Goal: Task Accomplishment & Management: Complete application form

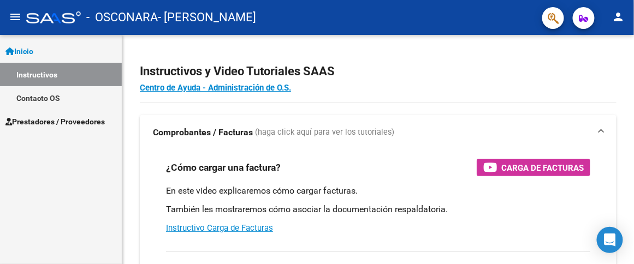
click at [57, 68] on link "Instructivos" at bounding box center [61, 74] width 122 height 23
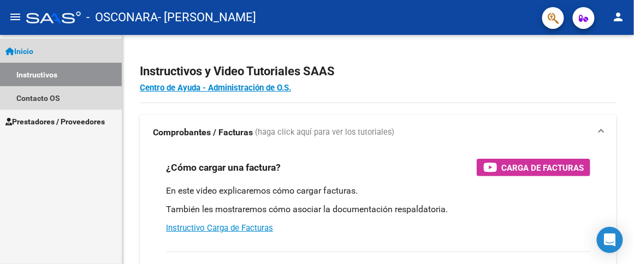
click at [46, 55] on link "Inicio" at bounding box center [61, 50] width 122 height 23
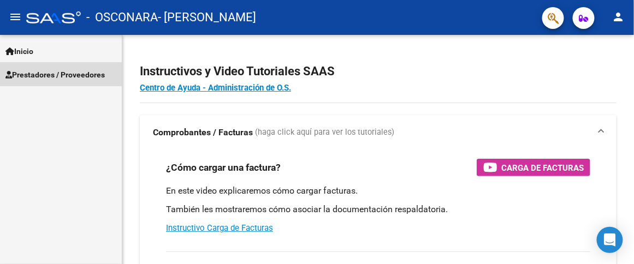
click at [28, 70] on span "Prestadores / Proveedores" at bounding box center [54, 75] width 99 height 12
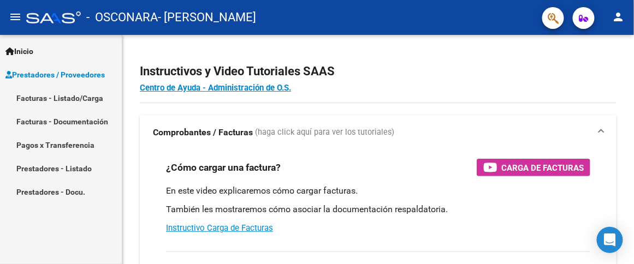
click at [56, 101] on link "Facturas - Listado/Carga" at bounding box center [61, 97] width 122 height 23
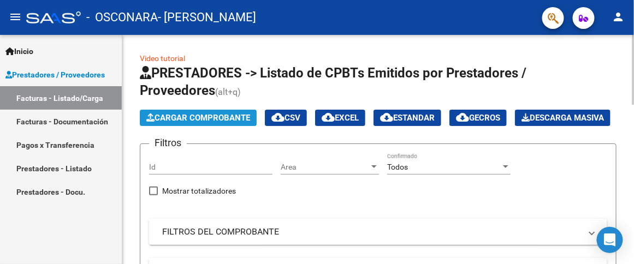
click at [218, 117] on span "Cargar Comprobante" at bounding box center [198, 118] width 104 height 10
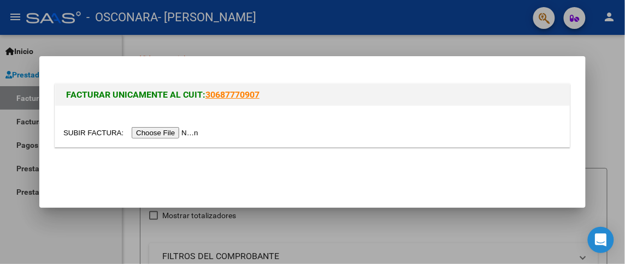
click at [201, 133] on input "file" at bounding box center [132, 132] width 138 height 11
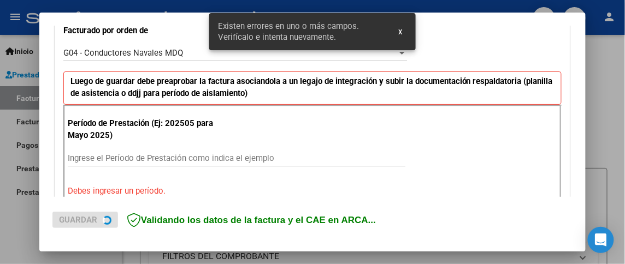
scroll to position [327, 0]
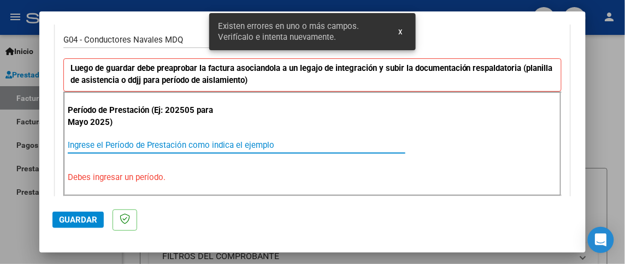
click at [158, 143] on input "Ingrese el Período de Prestación como indica el ejemplo" at bounding box center [236, 145] width 337 height 10
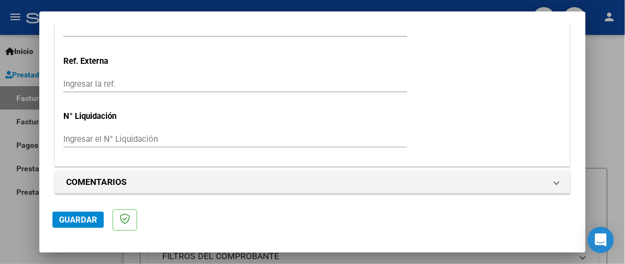
scroll to position [874, 0]
type input "202508"
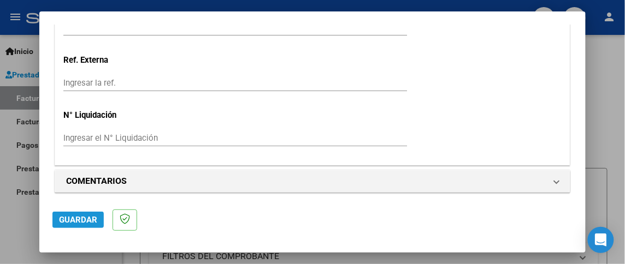
click at [62, 220] on span "Guardar" at bounding box center [78, 220] width 38 height 10
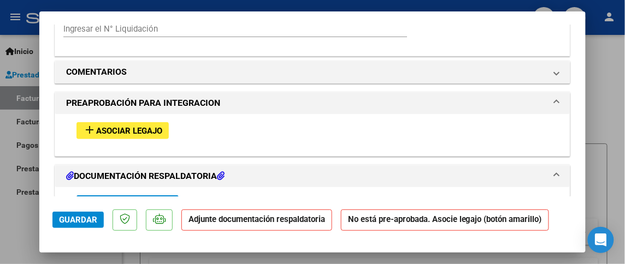
scroll to position [1031, 0]
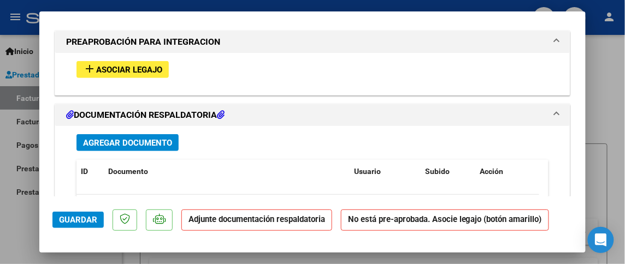
click at [135, 141] on span "Agregar Documento" at bounding box center [127, 143] width 89 height 10
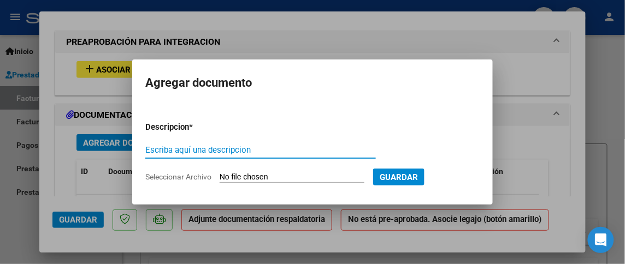
click at [253, 148] on input "Escriba aquí una descripcion" at bounding box center [260, 150] width 230 height 10
type input "asist"
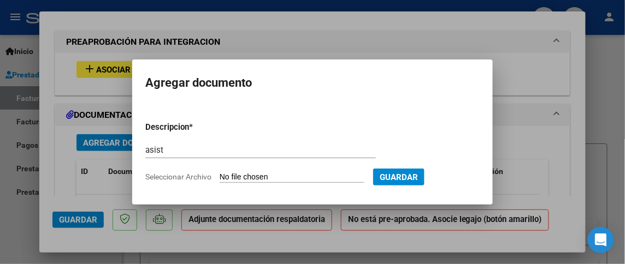
click at [263, 175] on input "Seleccionar Archivo" at bounding box center [292, 178] width 145 height 10
type input "C:\fakepath\asist [PERSON_NAME].pdf"
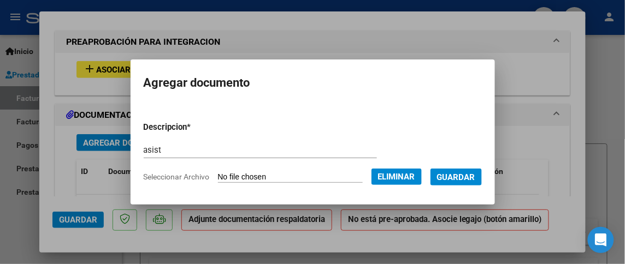
click at [454, 173] on span "Guardar" at bounding box center [456, 178] width 38 height 10
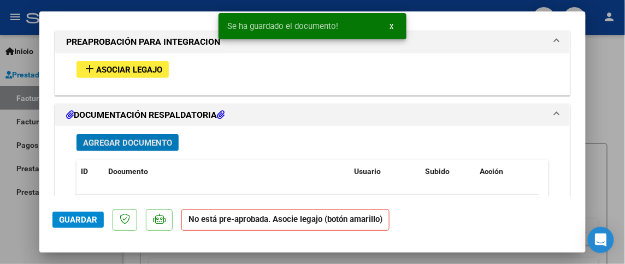
click at [153, 140] on span "Agregar Documento" at bounding box center [127, 143] width 89 height 10
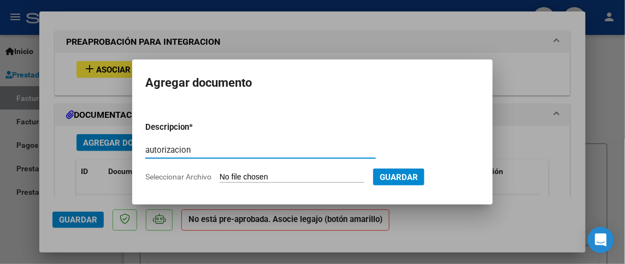
type input "autorizacion"
click at [258, 175] on input "Seleccionar Archivo" at bounding box center [292, 178] width 145 height 10
type input "C:\fakepath\autorizacion gian 2025.pdf"
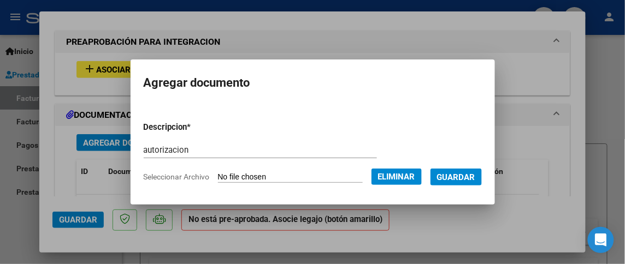
click at [464, 173] on span "Guardar" at bounding box center [456, 178] width 38 height 10
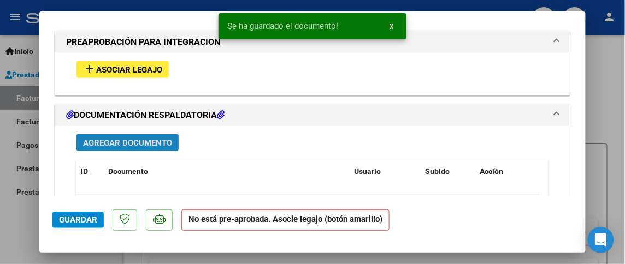
click at [133, 143] on span "Agregar Documento" at bounding box center [127, 143] width 89 height 10
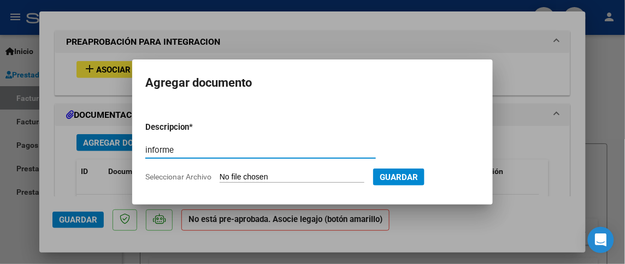
type input "informe"
click at [358, 175] on input "Seleccionar Archivo" at bounding box center [292, 178] width 145 height 10
type input "C:\fakepath\informe [PERSON_NAME].pdf"
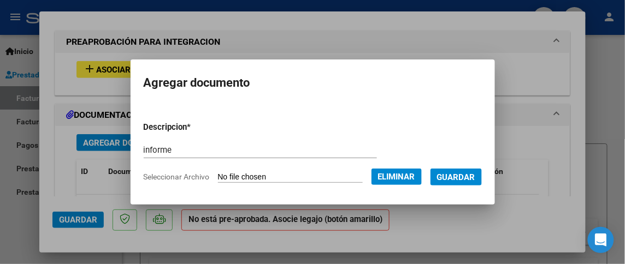
click at [475, 173] on span "Guardar" at bounding box center [456, 178] width 38 height 10
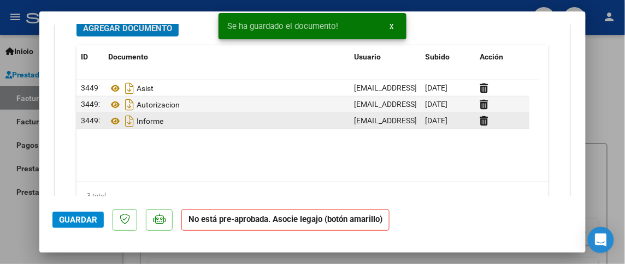
scroll to position [1152, 0]
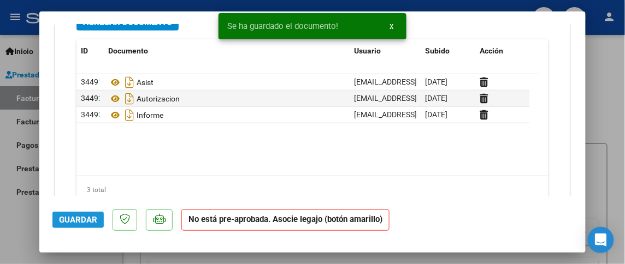
click at [76, 222] on span "Guardar" at bounding box center [78, 220] width 38 height 10
